Goal: Check status: Check status

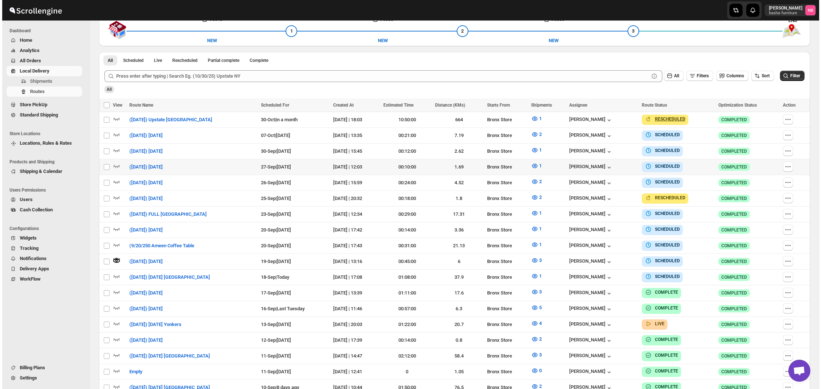
scroll to position [182, 0]
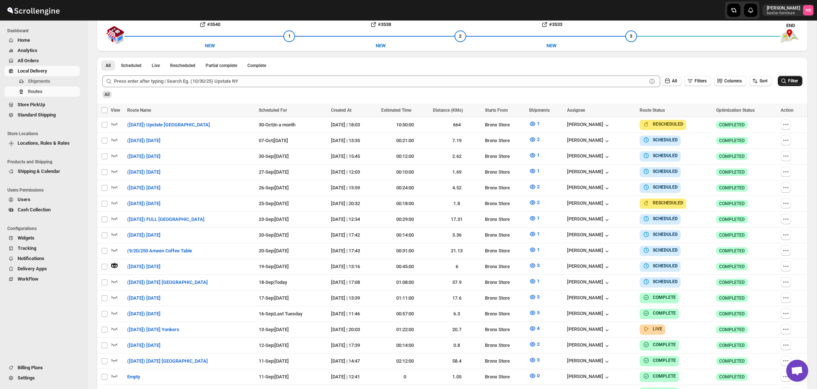
click at [794, 84] on button "Filter" at bounding box center [790, 81] width 25 height 10
click at [536, 281] on icon "button" at bounding box center [532, 281] width 7 height 7
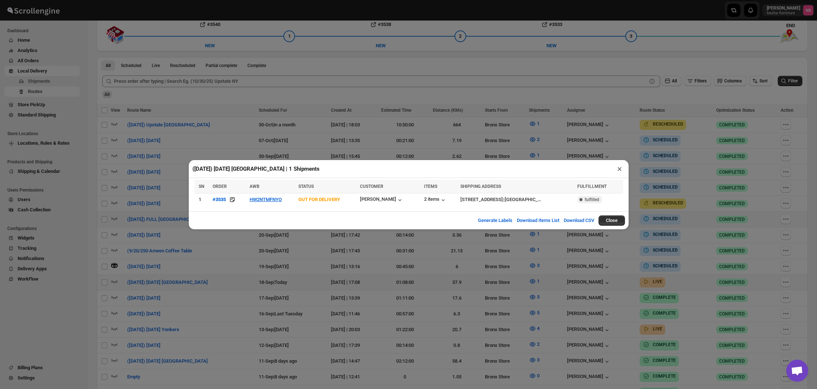
click at [331, 245] on div "([DATE]) [DATE] [GEOGRAPHIC_DATA] | 1 Shipments × SN ORDER AWB STATUS CUSTOMER …" at bounding box center [408, 194] width 817 height 389
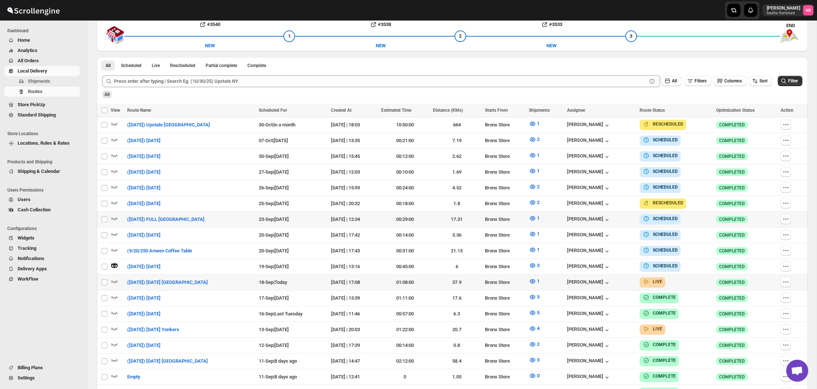
click at [384, 95] on div "All" at bounding box center [452, 92] width 702 height 12
click at [539, 94] on div "All" at bounding box center [452, 92] width 702 height 12
click at [796, 81] on span "Filter" at bounding box center [793, 80] width 10 height 5
click at [540, 280] on span "1" at bounding box center [538, 282] width 3 height 6
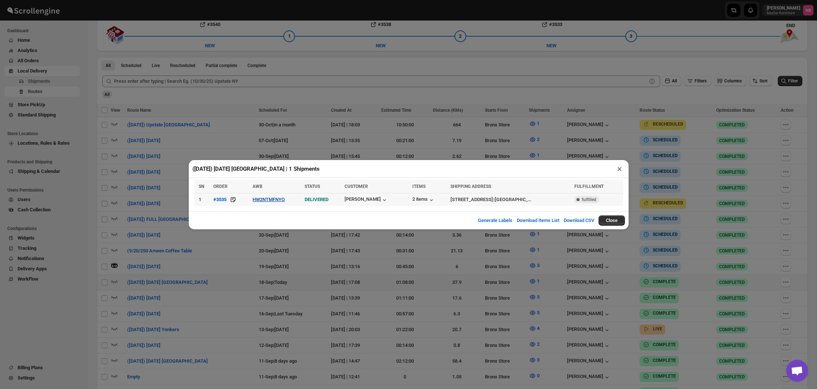
click at [272, 199] on button "HW2NTMFNYO" at bounding box center [269, 200] width 32 height 6
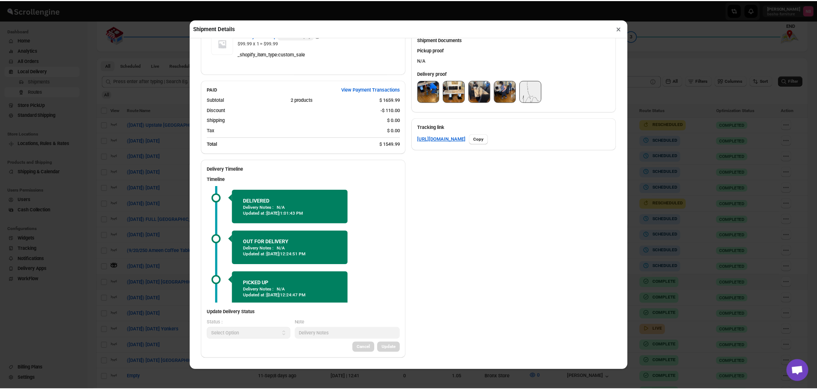
scroll to position [319, 0]
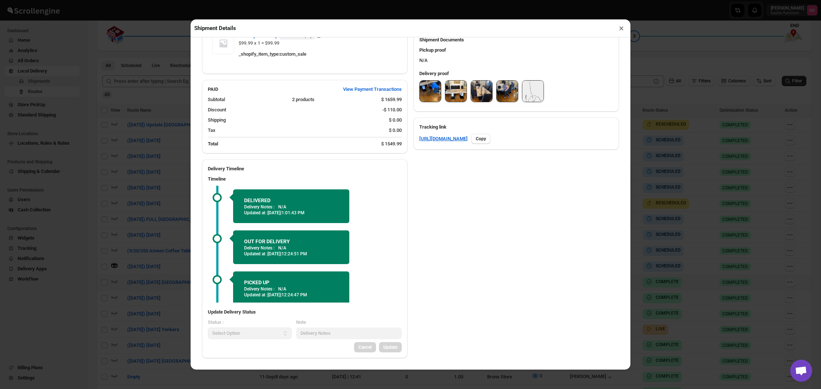
click at [430, 92] on img at bounding box center [430, 91] width 21 height 21
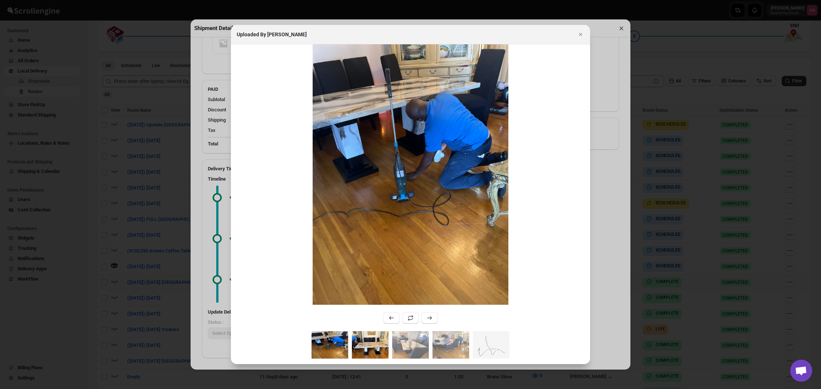
click at [353, 341] on img ":r34ud:" at bounding box center [370, 345] width 37 height 28
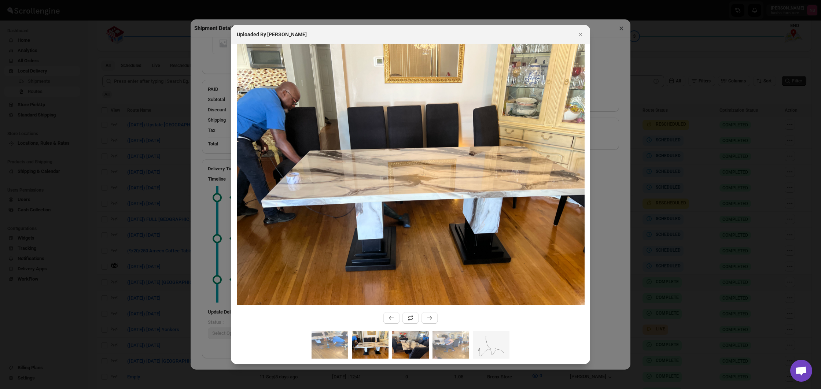
click at [421, 346] on img ":r34ud:" at bounding box center [410, 345] width 37 height 28
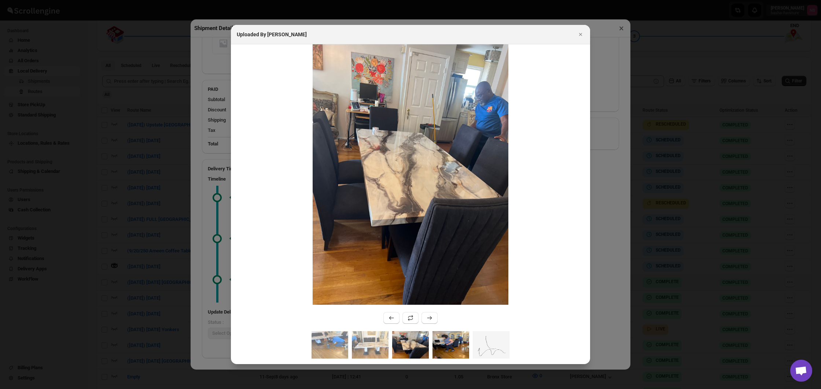
click at [449, 349] on img ":r34ud:" at bounding box center [451, 345] width 37 height 28
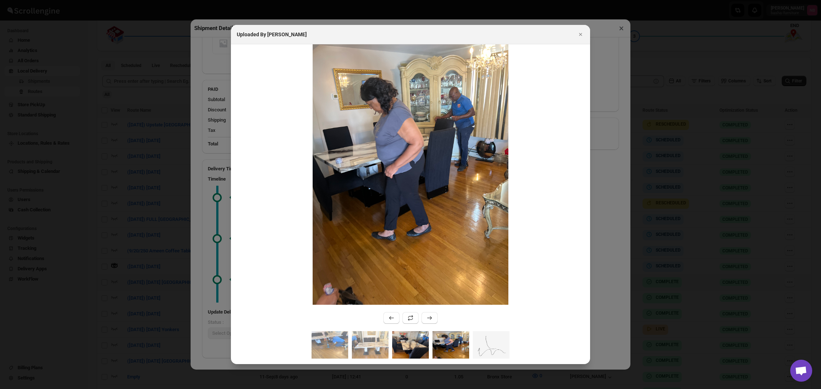
click at [418, 351] on img ":r34ud:" at bounding box center [410, 345] width 37 height 28
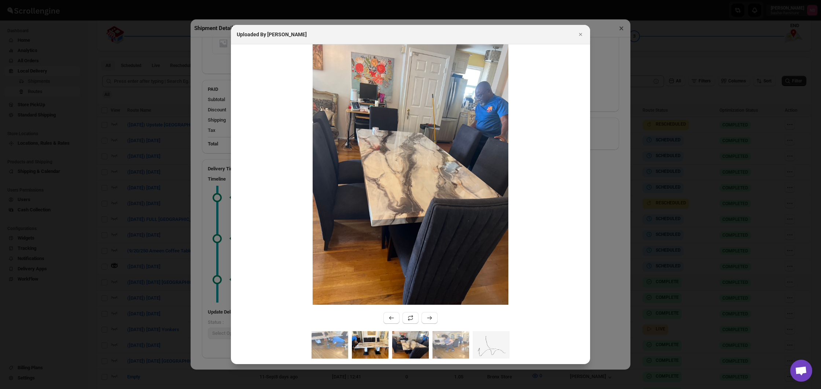
click at [384, 345] on img ":r34ud:" at bounding box center [370, 345] width 37 height 28
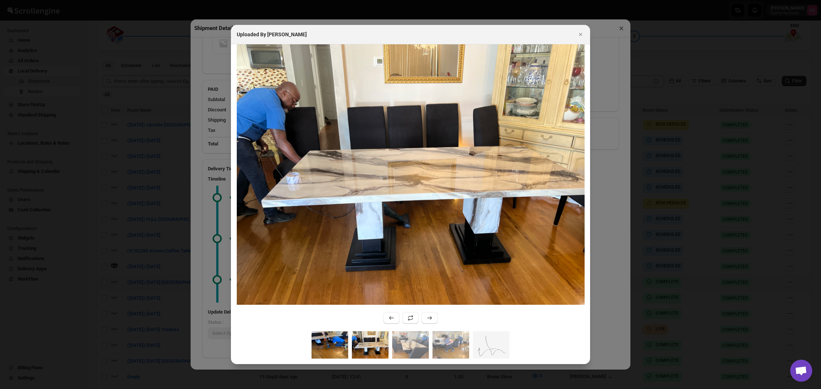
click at [340, 342] on img ":r34ud:" at bounding box center [330, 345] width 37 height 28
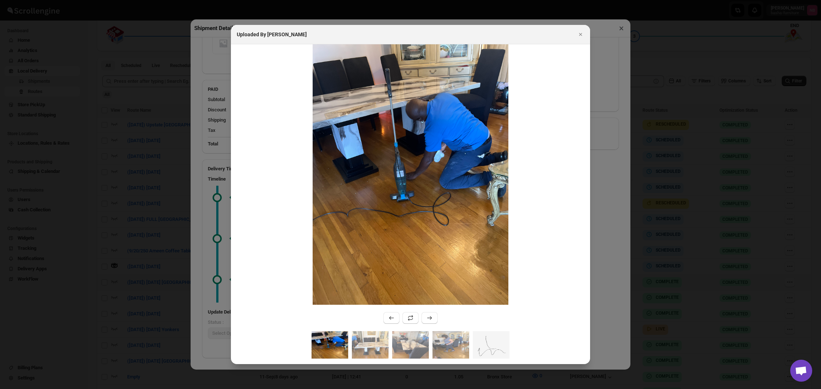
click at [470, 341] on div ":r34ud:" at bounding box center [410, 347] width 359 height 33
click at [451, 338] on img ":r34ud:" at bounding box center [451, 345] width 37 height 28
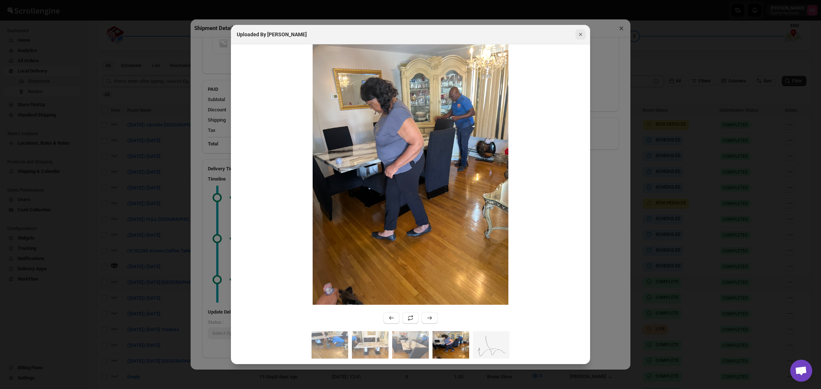
click at [578, 36] on icon "Close" at bounding box center [580, 34] width 7 height 7
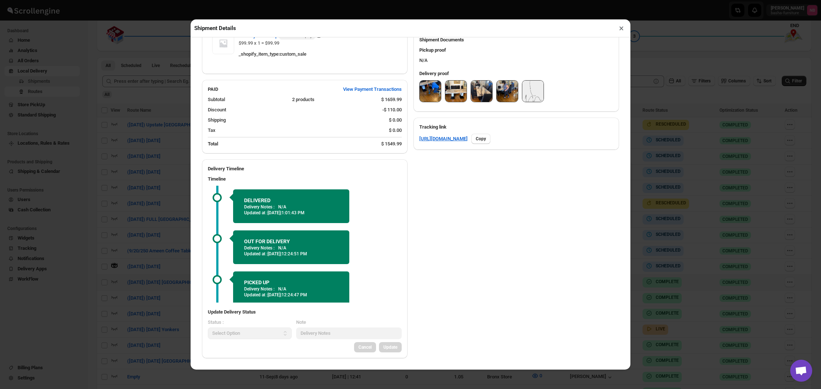
click at [623, 28] on button "×" at bounding box center [621, 28] width 11 height 10
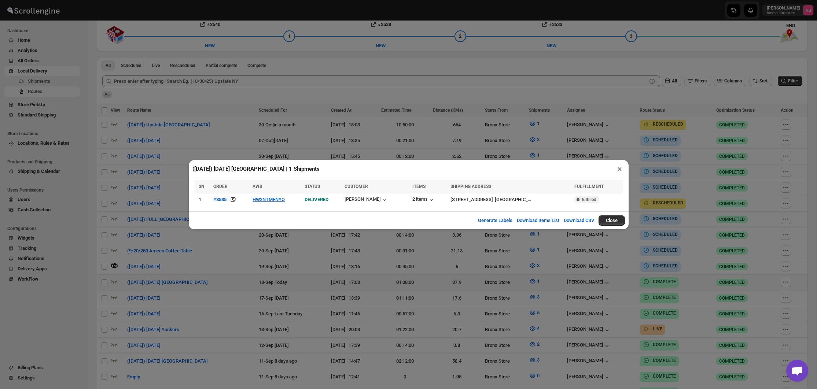
click at [598, 81] on div "([DATE]) [DATE] [GEOGRAPHIC_DATA] | 1 Shipments × SN ORDER AWB STATUS CUSTOMER …" at bounding box center [408, 194] width 817 height 389
